Goal: Information Seeking & Learning: Learn about a topic

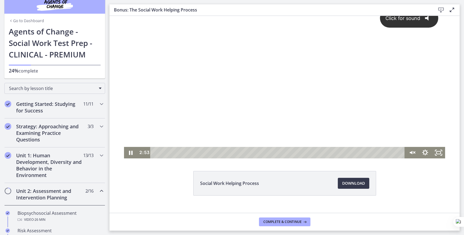
scroll to position [17, 0]
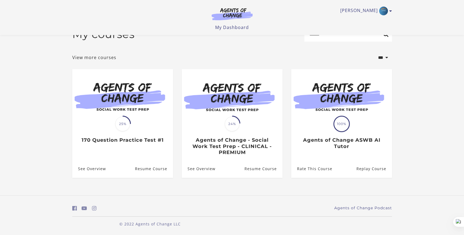
scroll to position [16, 0]
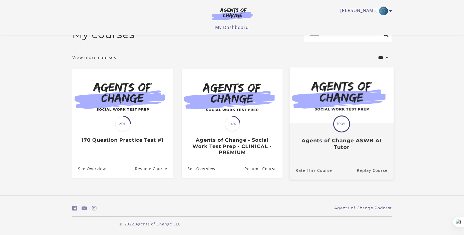
click at [335, 132] on div "Translation missing: en.liquid.partials.dashboard_course_card.progress_descript…" at bounding box center [341, 124] width 17 height 17
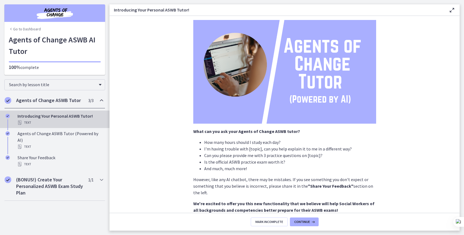
scroll to position [56, 0]
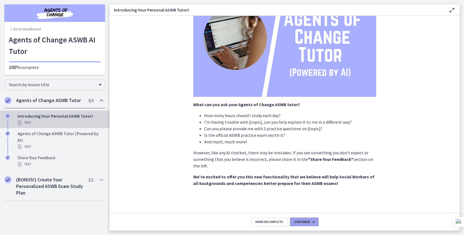
click at [307, 221] on span "Continue" at bounding box center [302, 222] width 16 height 4
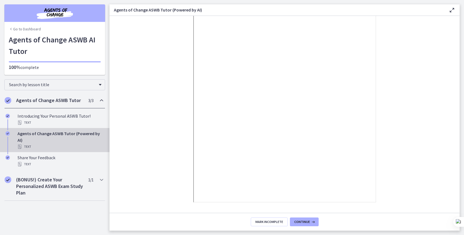
scroll to position [62, 0]
